Goal: Task Accomplishment & Management: Complete application form

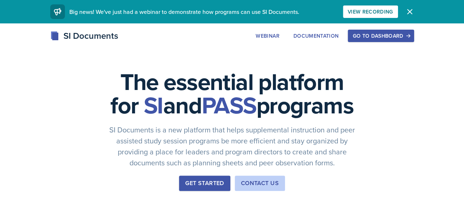
click at [409, 37] on div "Go to Dashboard" at bounding box center [380, 36] width 56 height 6
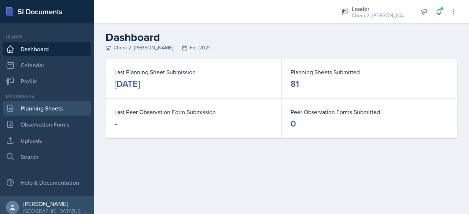
click at [58, 111] on link "Planning Sheets" at bounding box center [47, 108] width 88 height 15
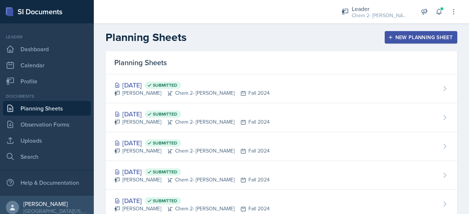
click at [400, 34] on div "New Planning Sheet" at bounding box center [421, 37] width 63 height 6
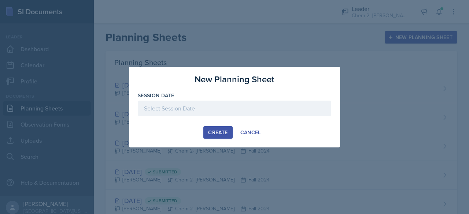
click at [231, 106] on div at bounding box center [235, 108] width 194 height 15
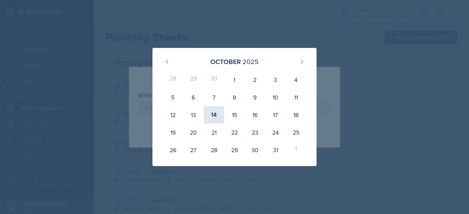
click at [209, 115] on div "14" at bounding box center [214, 115] width 21 height 18
type input "[DATE]"
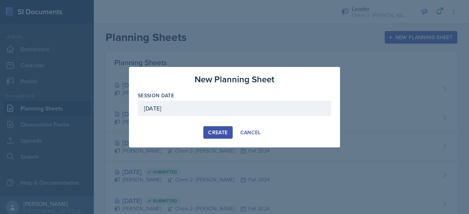
click at [211, 132] on div "Create" at bounding box center [217, 133] width 19 height 6
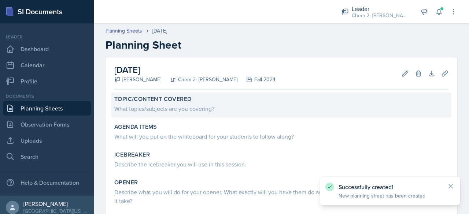
click at [182, 115] on div "Topic/Content Covered What topics/subjects are you covering?" at bounding box center [281, 105] width 340 height 25
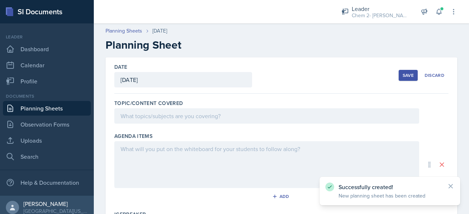
click at [180, 116] on div at bounding box center [266, 116] width 305 height 15
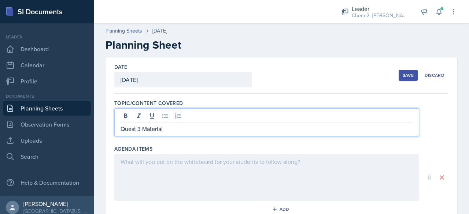
click at [192, 171] on div at bounding box center [266, 177] width 305 height 47
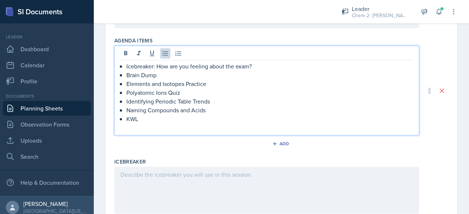
click at [195, 185] on div at bounding box center [266, 190] width 305 height 47
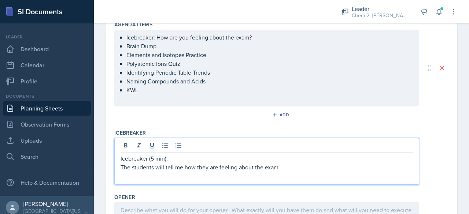
scroll to position [125, 0]
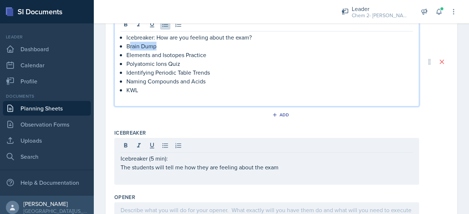
drag, startPoint x: 167, startPoint y: 46, endPoint x: 129, endPoint y: 45, distance: 37.4
click at [129, 45] on p "Brain Dump" at bounding box center [269, 46] width 287 height 9
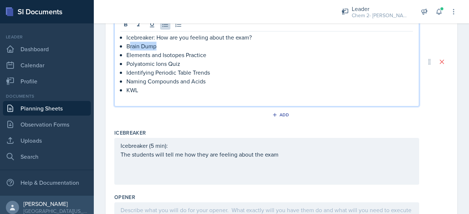
copy p "rain Dump"
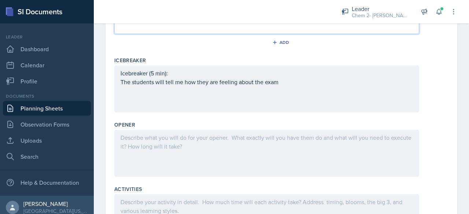
click at [143, 153] on div at bounding box center [266, 153] width 305 height 47
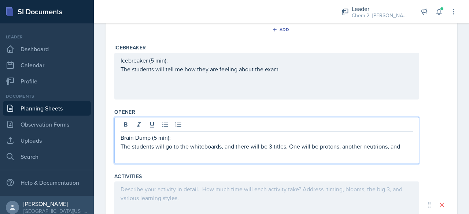
click at [377, 145] on p "The students will go to the whiteboards, and there will be 3 titles. One will b…" at bounding box center [267, 146] width 293 height 9
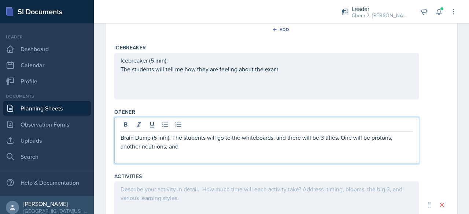
click at [156, 146] on p "Brain Dump (5 min): The students will go to the whiteboards, and there will be …" at bounding box center [267, 142] width 293 height 18
click at [176, 145] on p "Brain Dump (5 min): The students will go to the whiteboards, and there will be …" at bounding box center [267, 142] width 293 height 18
click at [169, 137] on p "Brain Dump (5 min): The students will go to the whiteboards, and there will be …" at bounding box center [267, 142] width 293 height 18
click at [172, 138] on p "Brain Dump (5 min): The students will go to the whiteboards, and there will be …" at bounding box center [267, 142] width 293 height 18
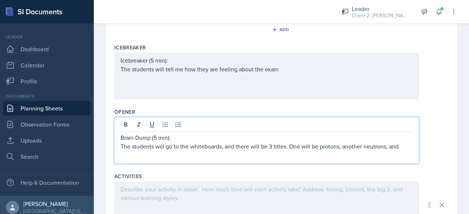
click at [401, 148] on p "The students will go to the whiteboards, and there will be 3 titles. One will b…" at bounding box center [267, 146] width 293 height 9
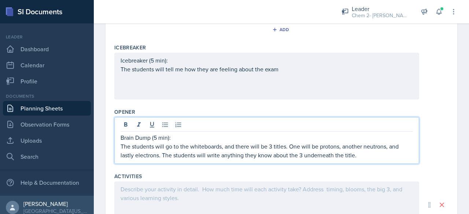
click at [232, 194] on div at bounding box center [266, 205] width 305 height 47
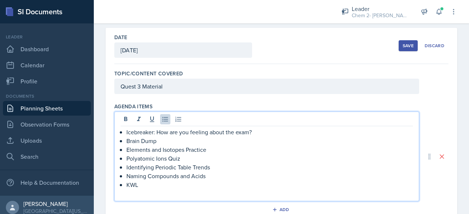
scroll to position [43, 0]
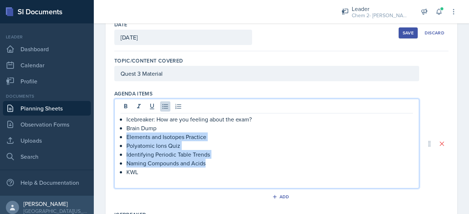
drag, startPoint x: 210, startPoint y: 162, endPoint x: 123, endPoint y: 139, distance: 89.7
click at [123, 139] on div "Icebreaker: How are you feeling about the exam? Brain Dump Elements and Isotope…" at bounding box center [267, 150] width 293 height 70
copy ul "Elements and Isotopes Practice Polyatomic Ions Quiz Identifying Periodic Table …"
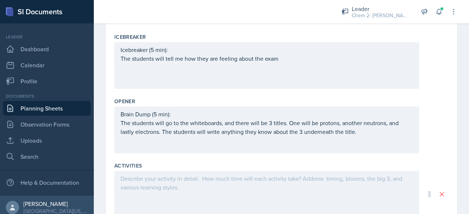
click at [133, 192] on div at bounding box center [266, 194] width 305 height 47
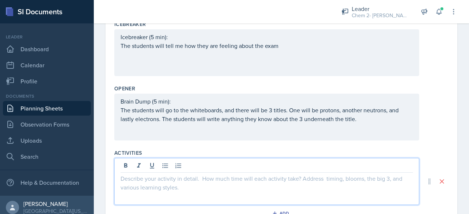
scroll to position [221, 0]
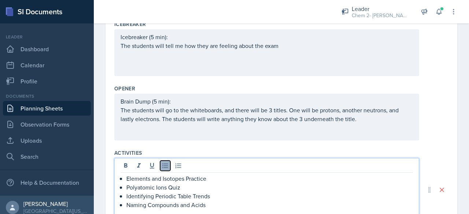
click at [164, 168] on icon at bounding box center [165, 165] width 7 height 7
click at [135, 195] on p "Identifying Periodic Table Trends" at bounding box center [269, 196] width 287 height 9
click at [162, 168] on icon at bounding box center [165, 165] width 7 height 7
click at [152, 185] on p "Polyatomic Ions Quiz" at bounding box center [269, 187] width 287 height 9
click at [168, 162] on icon at bounding box center [165, 165] width 7 height 7
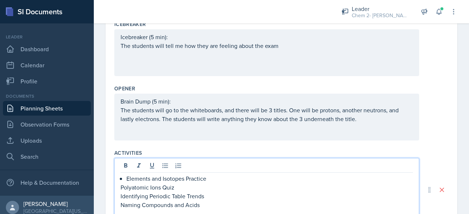
click at [163, 183] on p "Polyatomic Ions Quiz" at bounding box center [267, 187] width 293 height 9
click at [162, 179] on p "Elements and Isotopes Practice" at bounding box center [269, 178] width 287 height 9
click at [165, 169] on button at bounding box center [165, 166] width 10 height 10
click at [217, 179] on p "Elements and Isotopes Practice" at bounding box center [267, 178] width 293 height 9
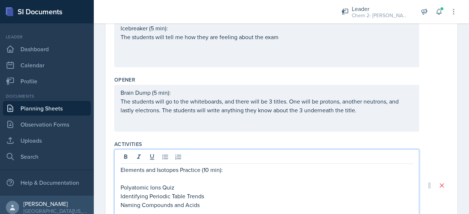
scroll to position [238, 0]
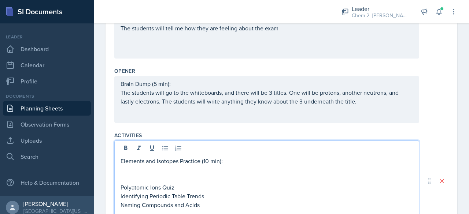
click at [169, 169] on p at bounding box center [267, 170] width 293 height 9
click at [184, 186] on p "Polyatomic Ions Quiz" at bounding box center [267, 187] width 293 height 9
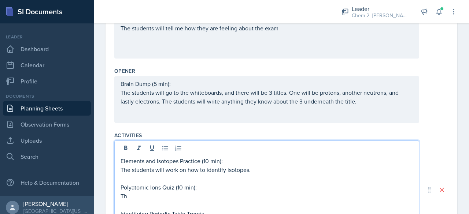
click at [163, 195] on p "Th" at bounding box center [267, 196] width 293 height 9
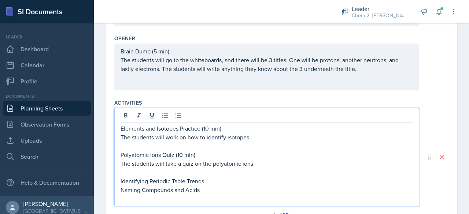
scroll to position [277, 0]
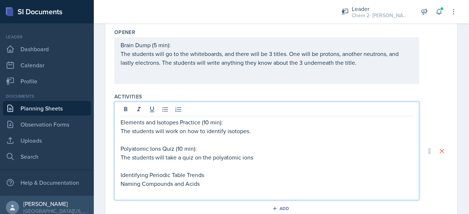
click at [221, 177] on p "Identifying Periodic Table Trends" at bounding box center [267, 175] width 293 height 9
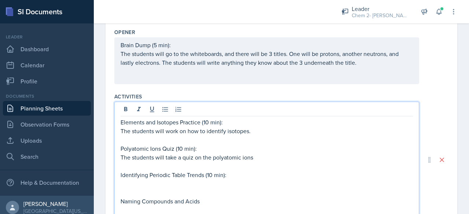
click at [188, 180] on p at bounding box center [267, 184] width 293 height 9
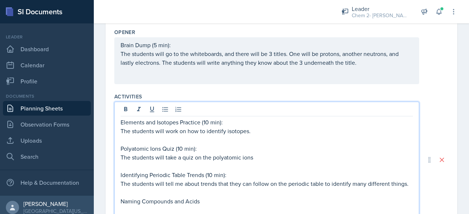
click at [209, 201] on p "Naming Compounds and Acids" at bounding box center [267, 201] width 293 height 9
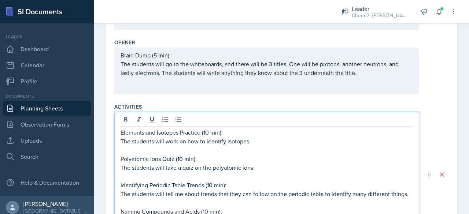
scroll to position [306, 0]
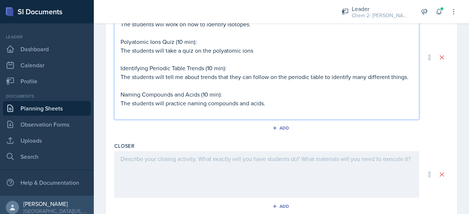
click at [198, 180] on div at bounding box center [266, 174] width 305 height 47
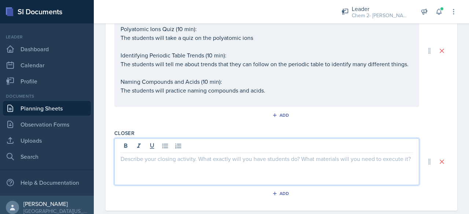
scroll to position [384, 0]
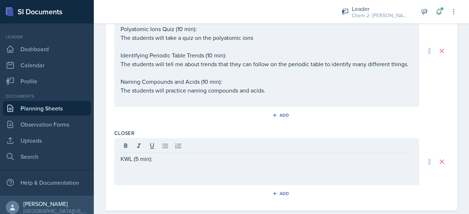
click at [52, 109] on link "Planning Sheets" at bounding box center [47, 108] width 88 height 15
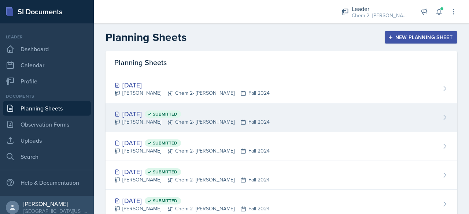
click at [147, 117] on div "[DATE] Submitted" at bounding box center [191, 114] width 155 height 10
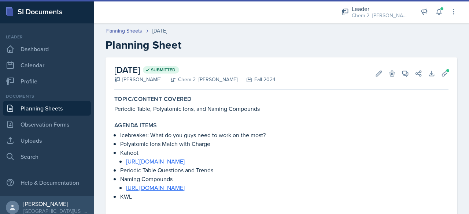
scroll to position [239, 0]
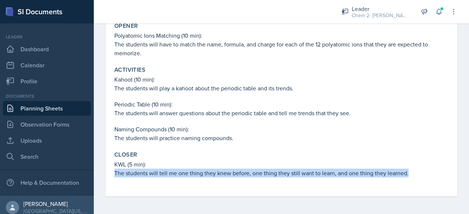
drag, startPoint x: 409, startPoint y: 176, endPoint x: 113, endPoint y: 175, distance: 295.5
click at [113, 175] on div "Closer KWL (5 min): The students will tell me one thing they knew before, one t…" at bounding box center [281, 168] width 340 height 40
copy p "The students will tell me one thing they knew before, one thing they still want…"
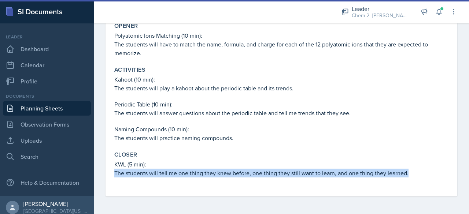
click at [41, 110] on link "Planning Sheets" at bounding box center [47, 108] width 88 height 15
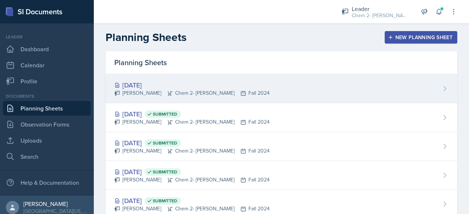
click at [148, 89] on div "[DATE]" at bounding box center [191, 85] width 155 height 10
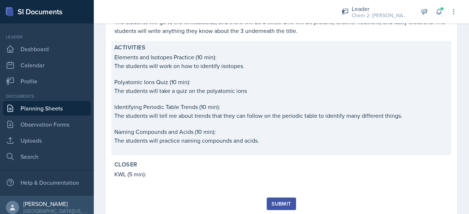
scroll to position [265, 0]
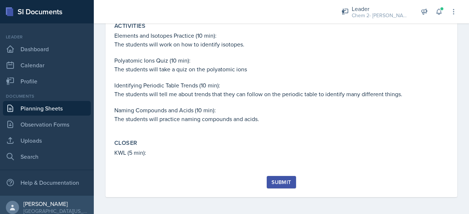
click at [175, 168] on div "Topic/Content Covered Quest 3 Material Agenda items Icebreaker: How are you fee…" at bounding box center [281, 1] width 334 height 349
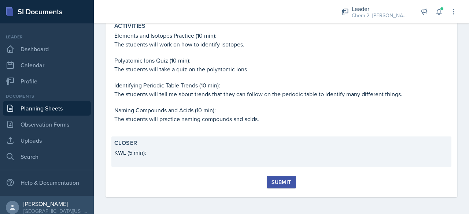
click at [165, 166] on div "Closer KWL (5 min):" at bounding box center [281, 152] width 340 height 31
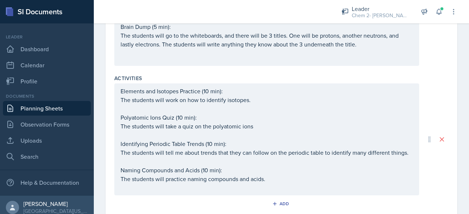
scroll to position [397, 0]
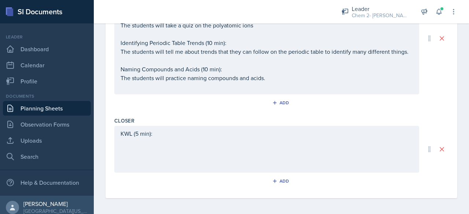
click at [140, 157] on div "KWL (5 min):" at bounding box center [266, 149] width 305 height 47
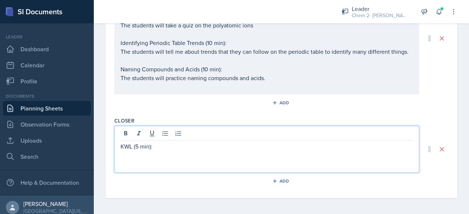
click at [173, 151] on p at bounding box center [267, 155] width 293 height 9
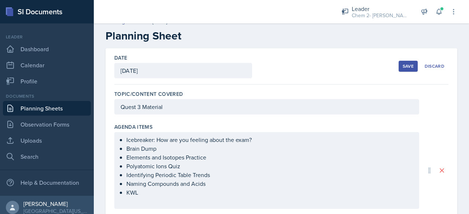
scroll to position [0, 0]
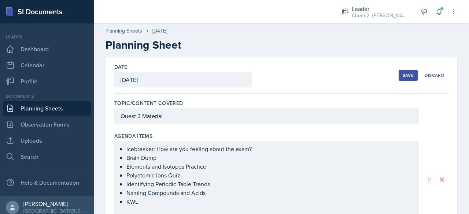
click at [403, 74] on div "Save" at bounding box center [408, 76] width 11 height 6
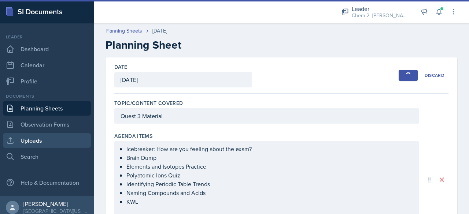
click at [50, 139] on link "Uploads" at bounding box center [47, 140] width 88 height 15
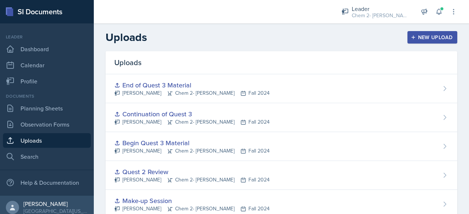
click at [427, 34] on div "New Upload" at bounding box center [432, 37] width 41 height 6
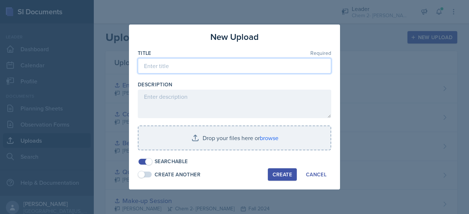
click at [211, 63] on input at bounding box center [235, 65] width 194 height 15
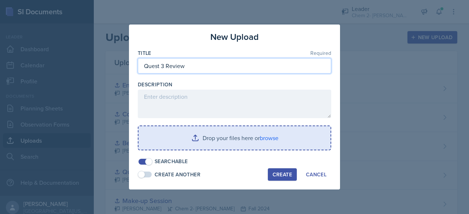
type input "Quest 3 Review"
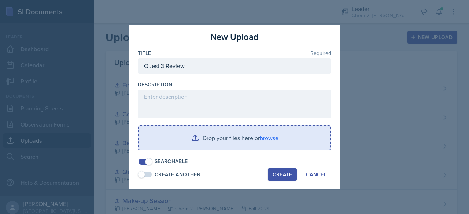
click at [208, 132] on input "file" at bounding box center [235, 137] width 192 height 23
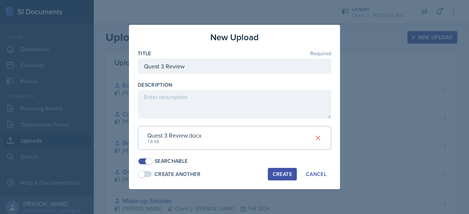
click at [274, 172] on div "Create" at bounding box center [282, 175] width 19 height 6
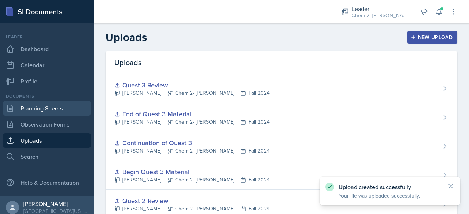
click at [53, 108] on link "Planning Sheets" at bounding box center [47, 108] width 88 height 15
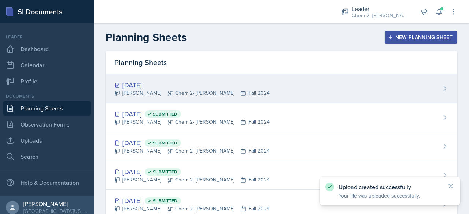
click at [140, 86] on div "[DATE]" at bounding box center [191, 85] width 155 height 10
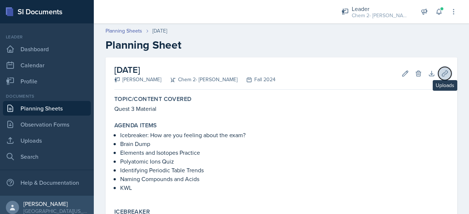
click at [441, 72] on icon at bounding box center [444, 73] width 7 height 7
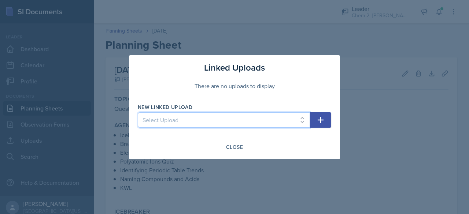
click at [251, 119] on select "Select Upload SI 9/11 SI 9/12 Exam 1 Jeopardy 9/18 9/19 9/23 9/25 9/26 9/30 10/…" at bounding box center [224, 120] width 172 height 15
select select "0d93a85c-c955-4090-afc7-278fe024d4e9"
click at [138, 113] on select "Select Upload SI 9/11 SI 9/12 Exam 1 Jeopardy 9/18 9/19 9/23 9/25 9/26 9/30 10/…" at bounding box center [224, 120] width 172 height 15
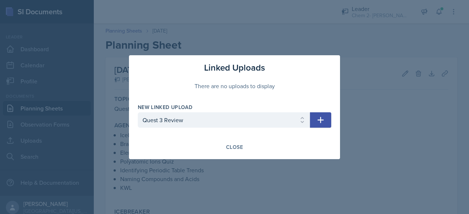
click at [319, 122] on icon "button" at bounding box center [320, 120] width 9 height 9
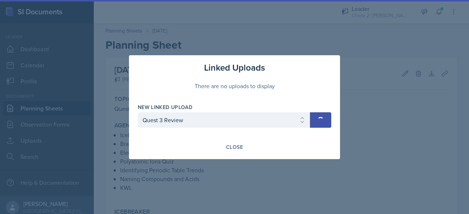
select select
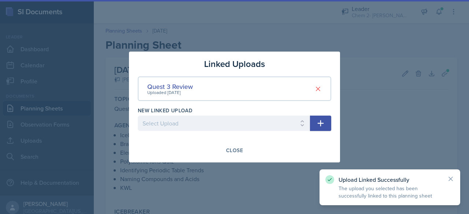
click at [337, 168] on div at bounding box center [234, 107] width 469 height 214
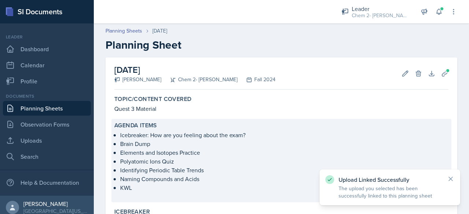
scroll to position [267, 0]
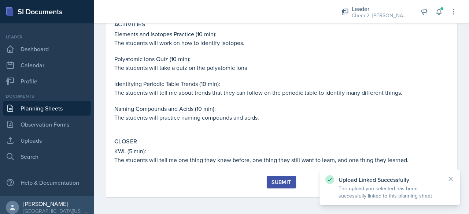
click at [274, 180] on div "Submit" at bounding box center [281, 183] width 19 height 6
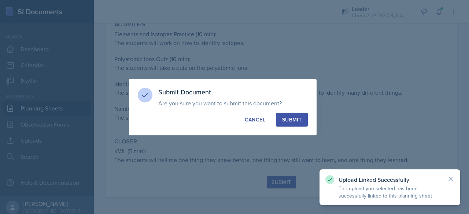
click at [296, 119] on div "Submit" at bounding box center [291, 119] width 19 height 7
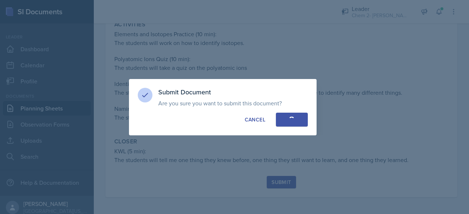
scroll to position [246, 0]
